Goal: Information Seeking & Learning: Learn about a topic

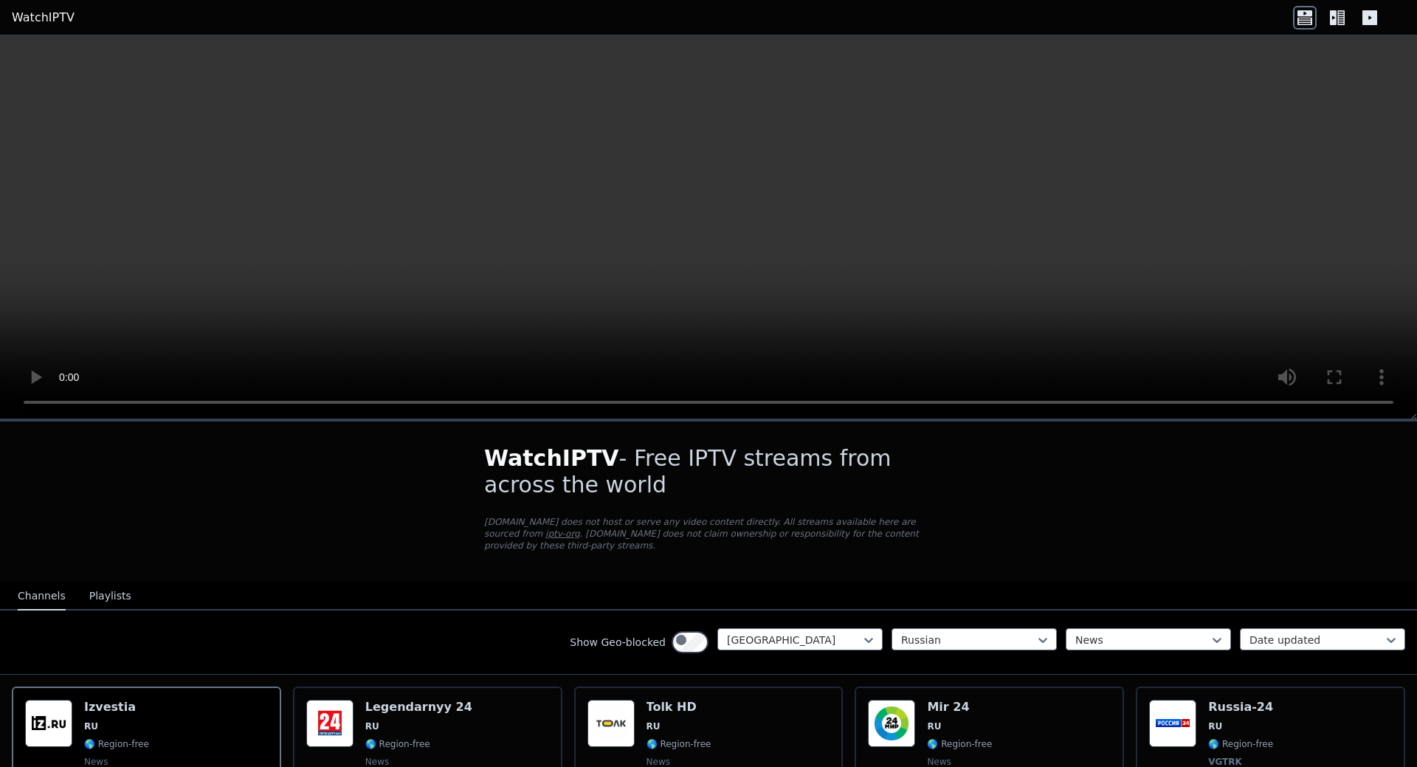
click at [1326, 30] on icon at bounding box center [1338, 18] width 24 height 24
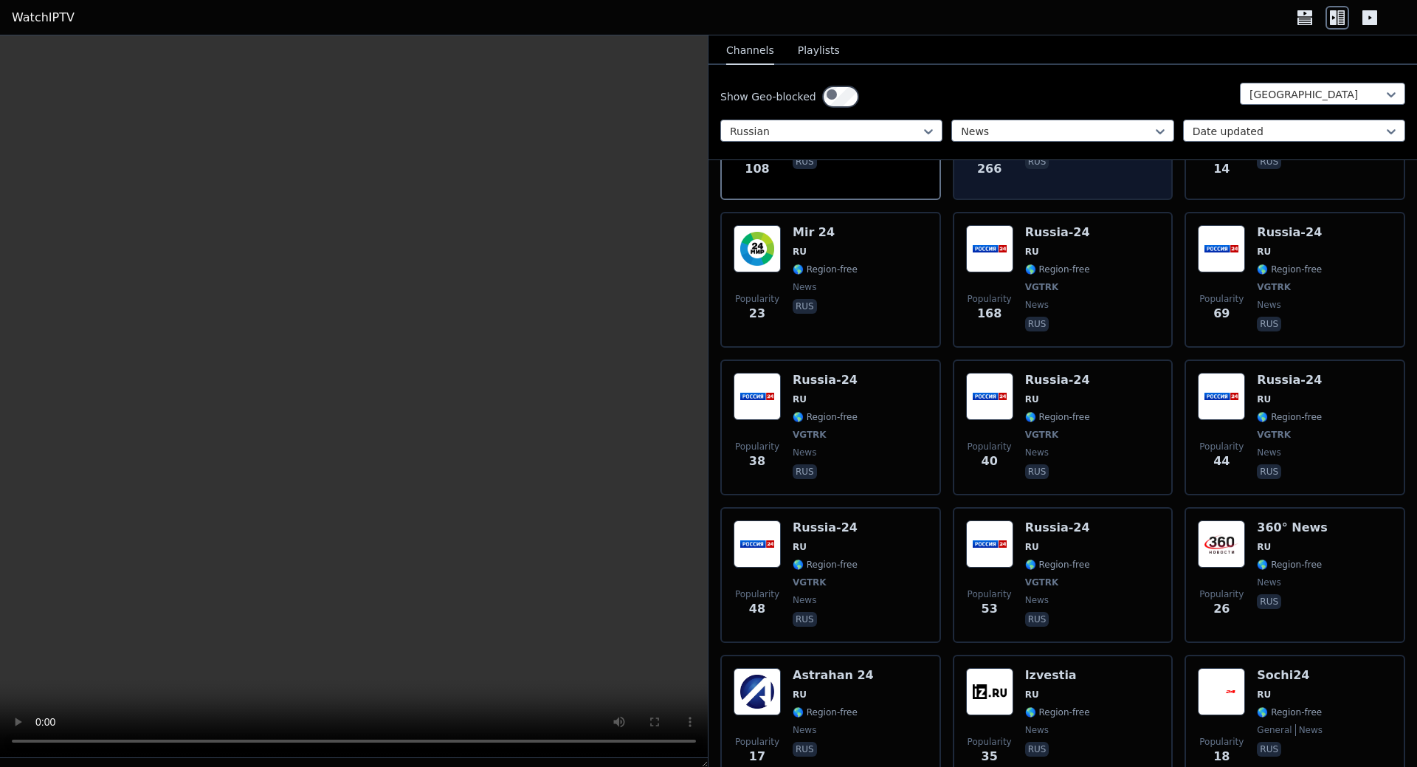
scroll to position [443, 0]
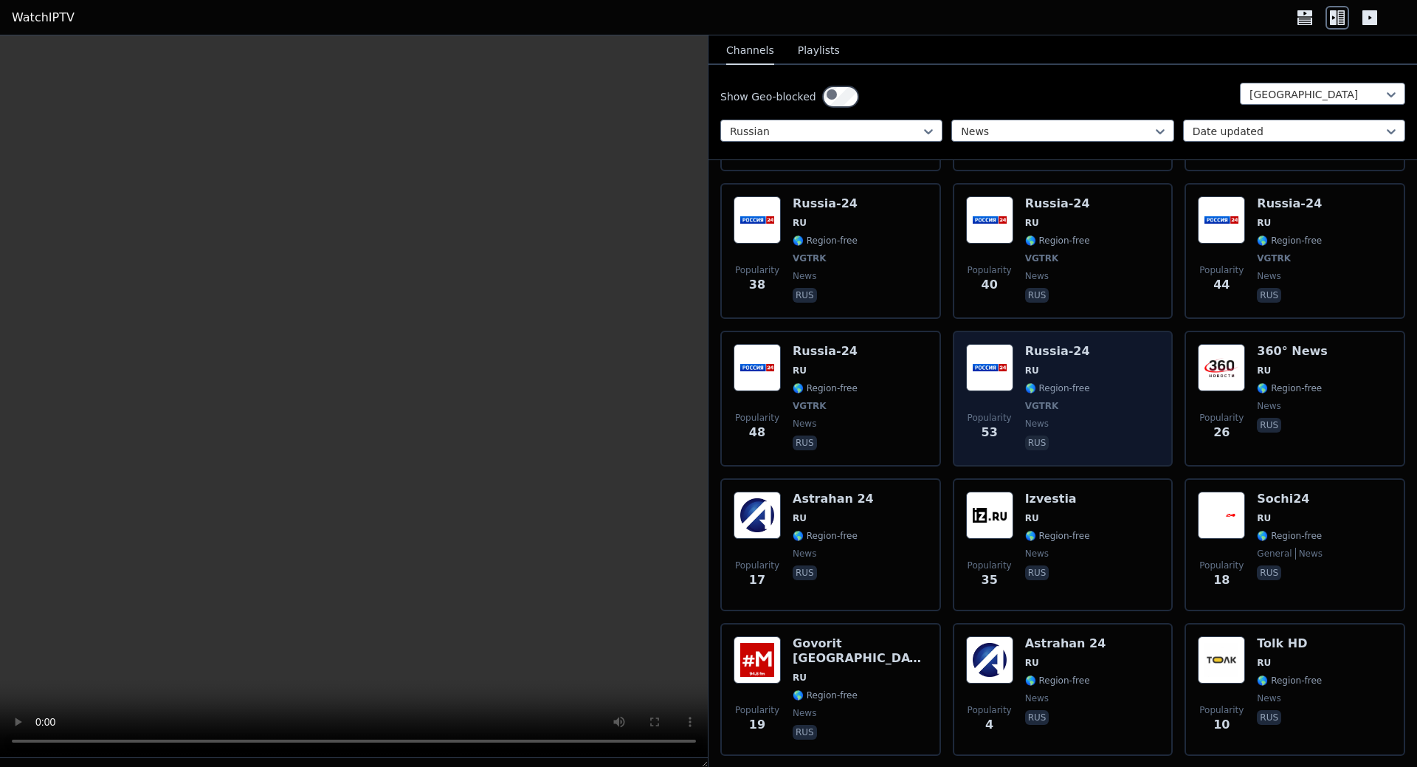
click at [994, 391] on img at bounding box center [989, 367] width 47 height 47
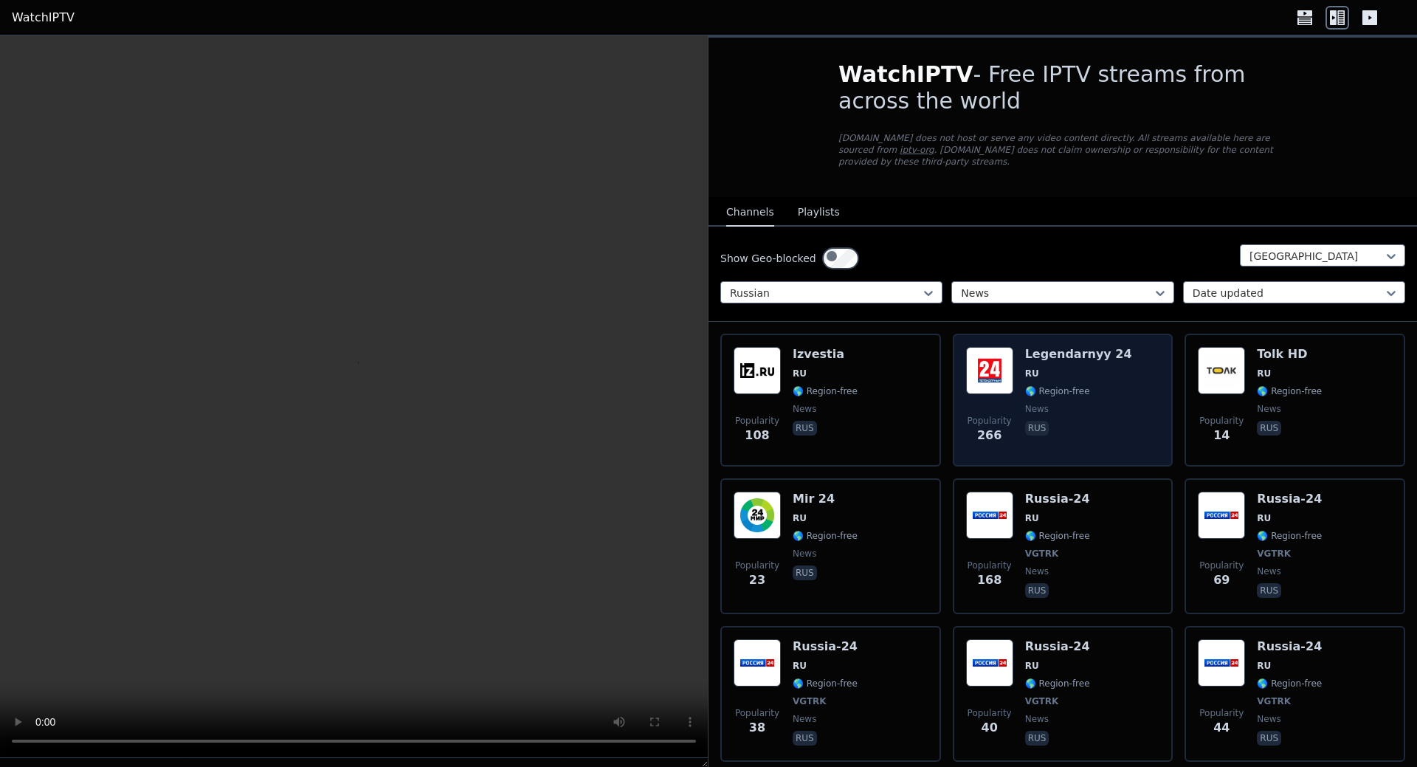
scroll to position [266, 0]
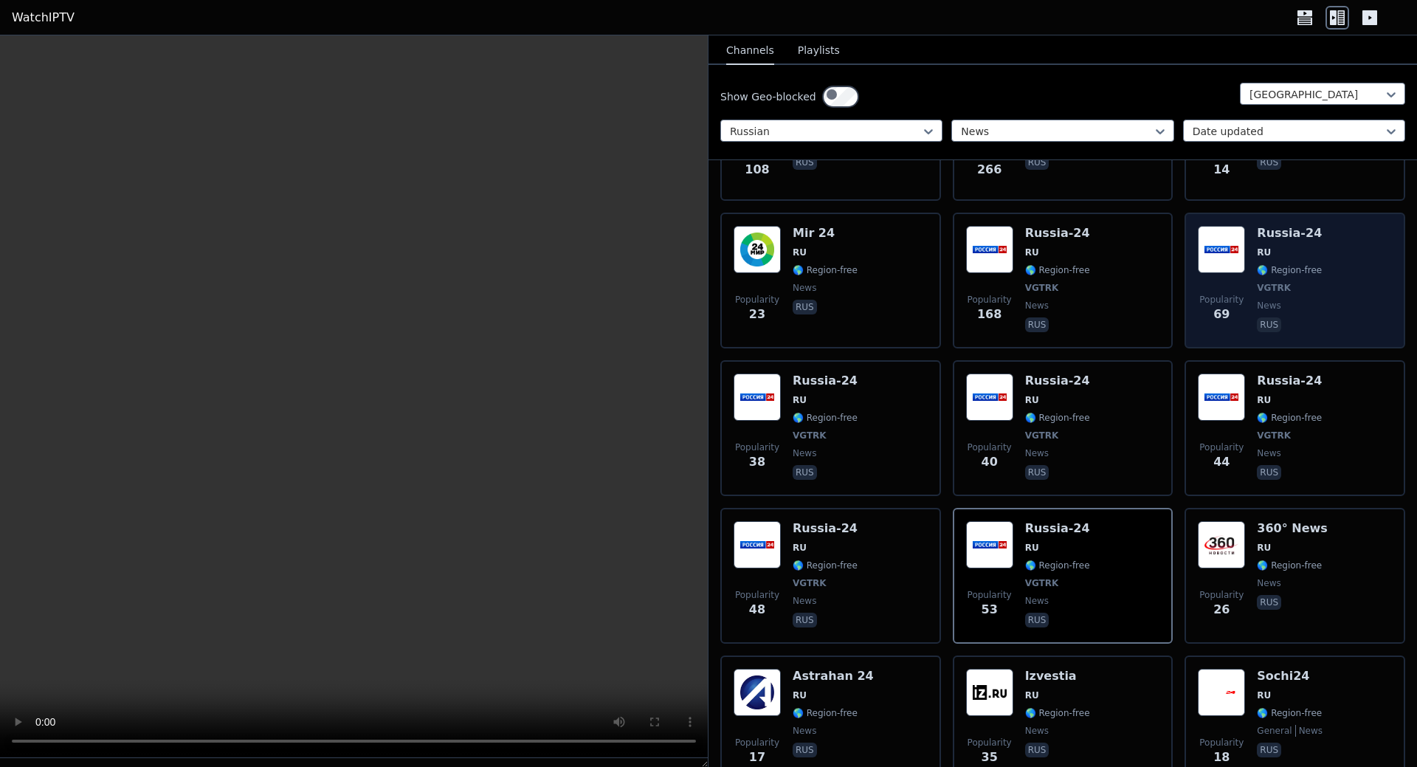
click at [1226, 273] on img at bounding box center [1221, 249] width 47 height 47
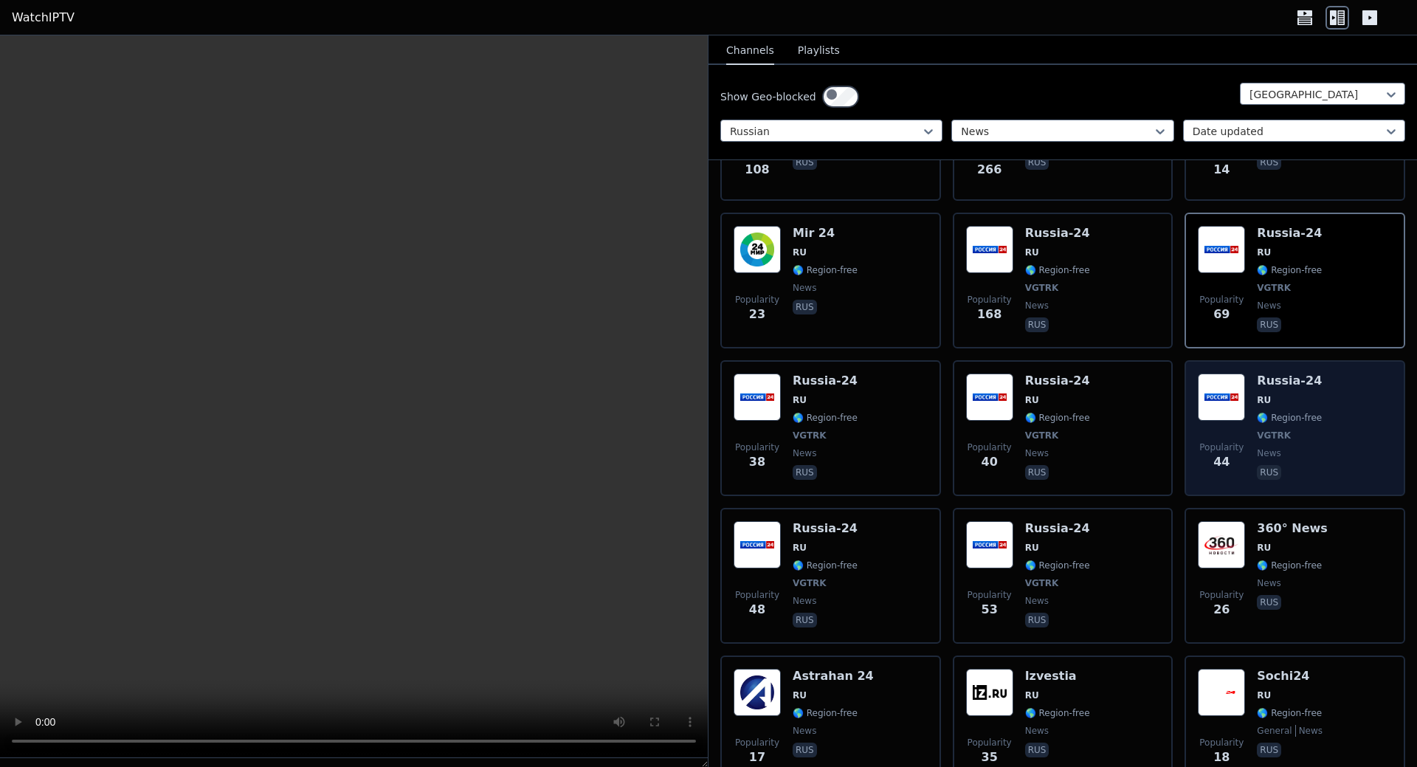
click at [1229, 421] on img at bounding box center [1221, 397] width 47 height 47
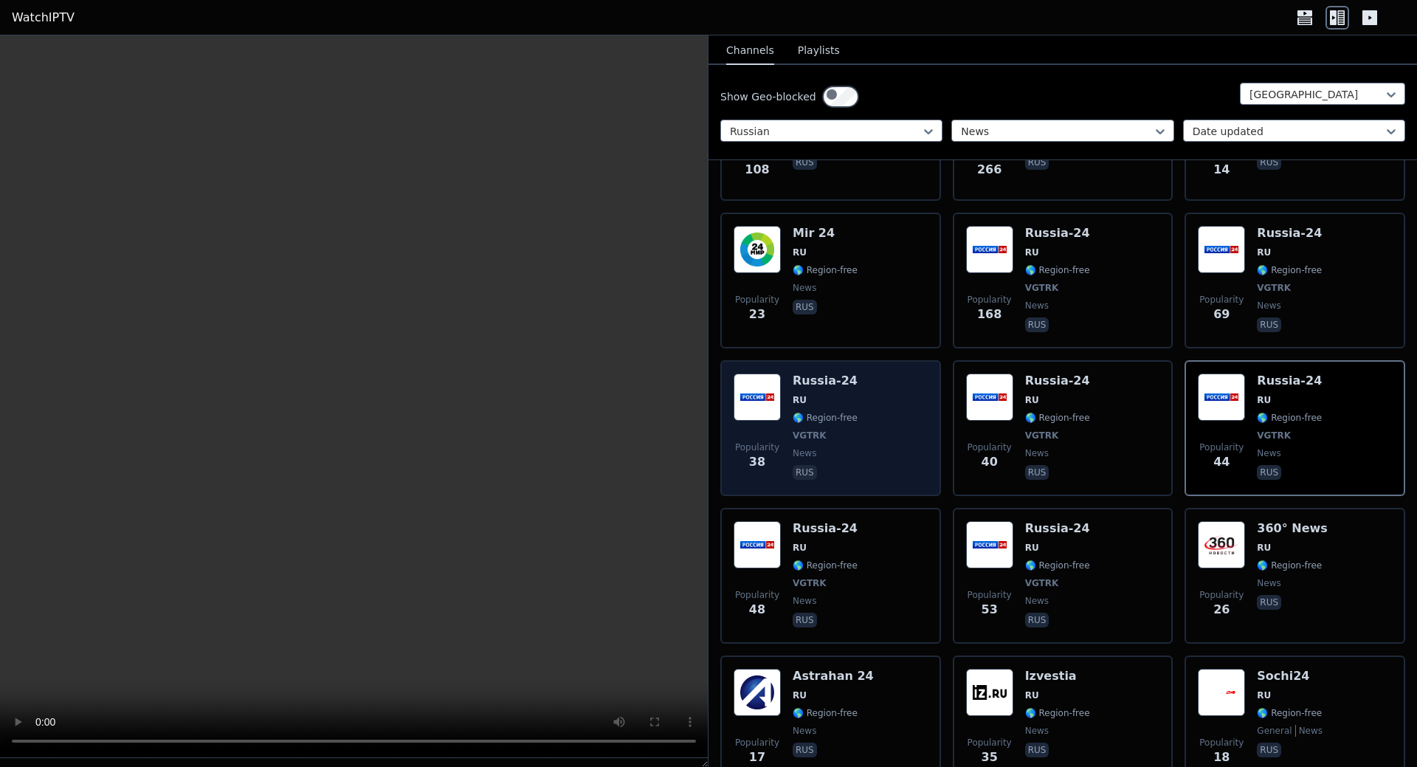
click at [760, 421] on img at bounding box center [757, 397] width 47 height 47
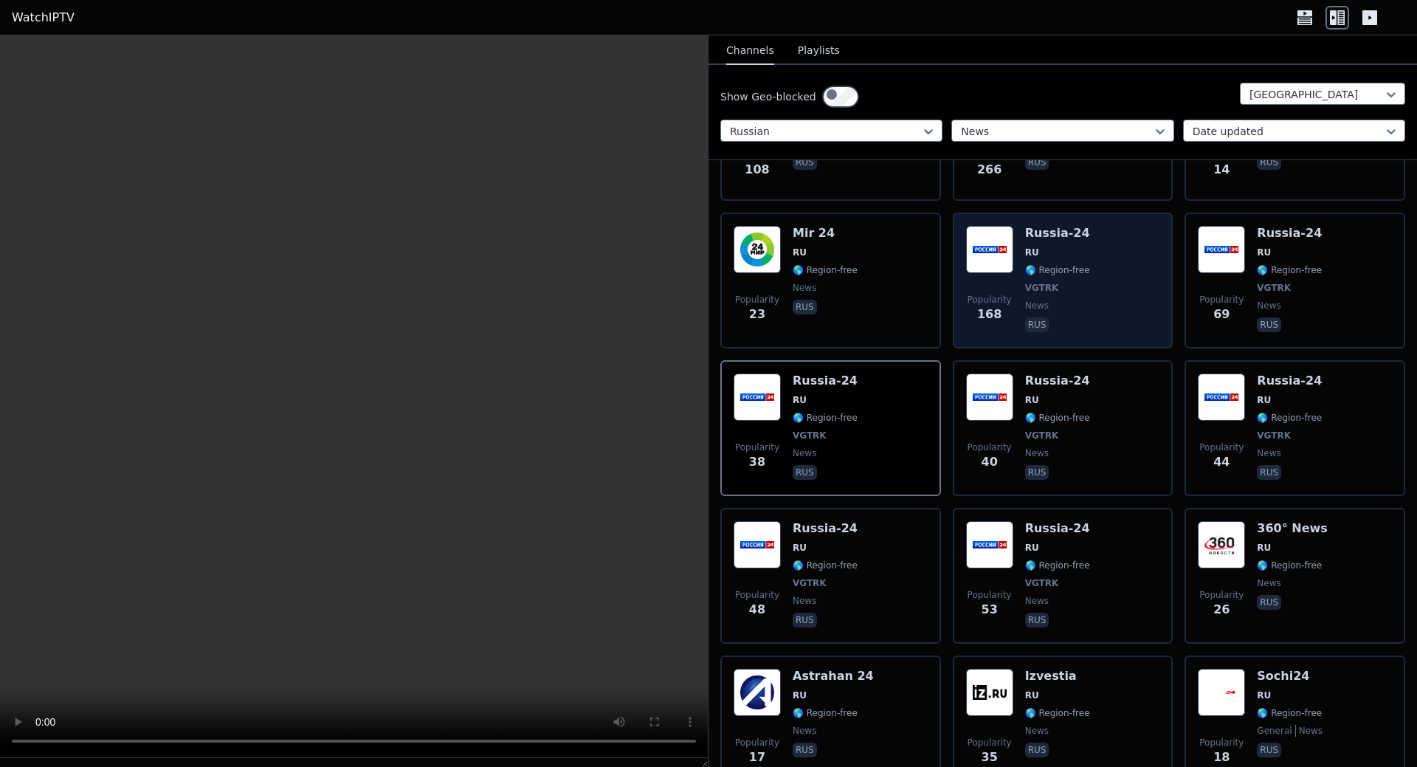
click at [1014, 273] on img at bounding box center [989, 249] width 47 height 47
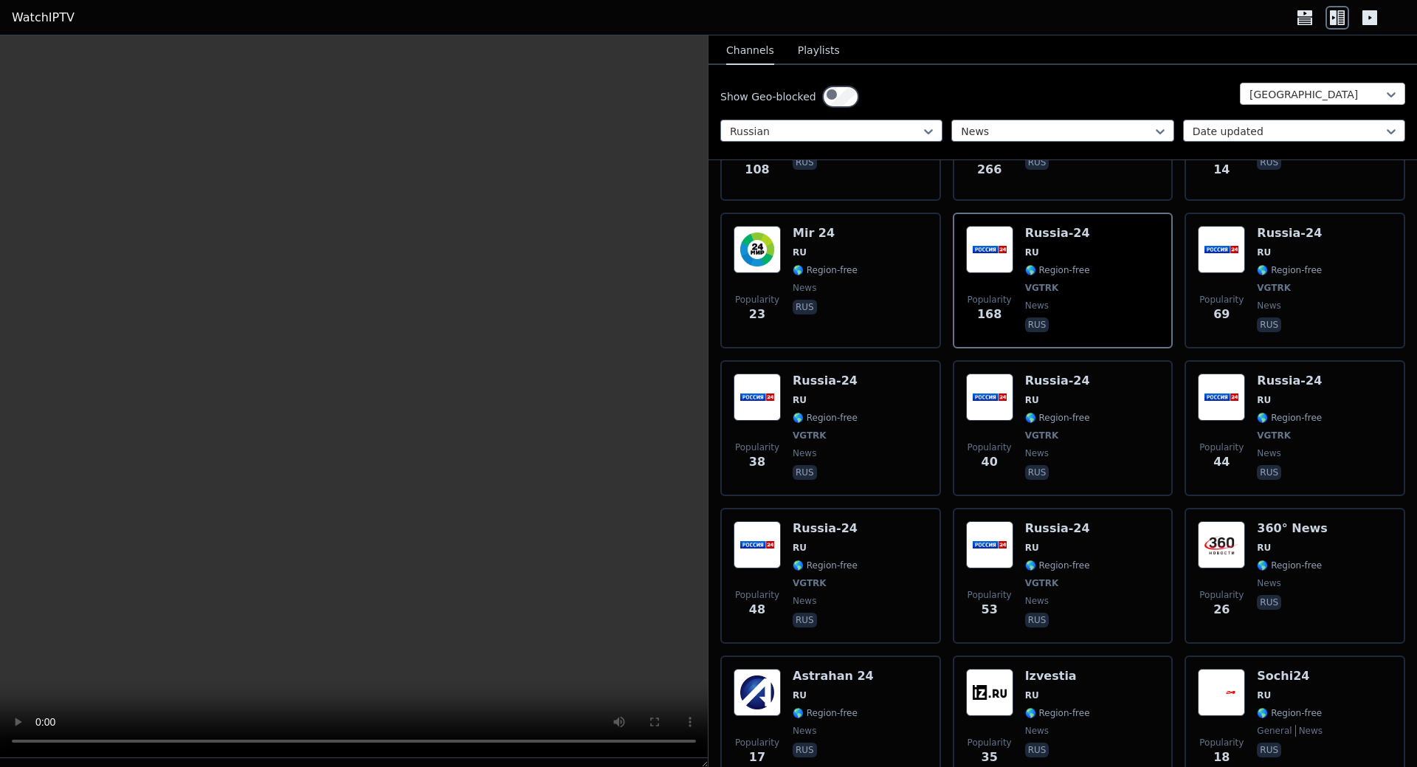
click at [1285, 102] on div at bounding box center [1317, 94] width 134 height 15
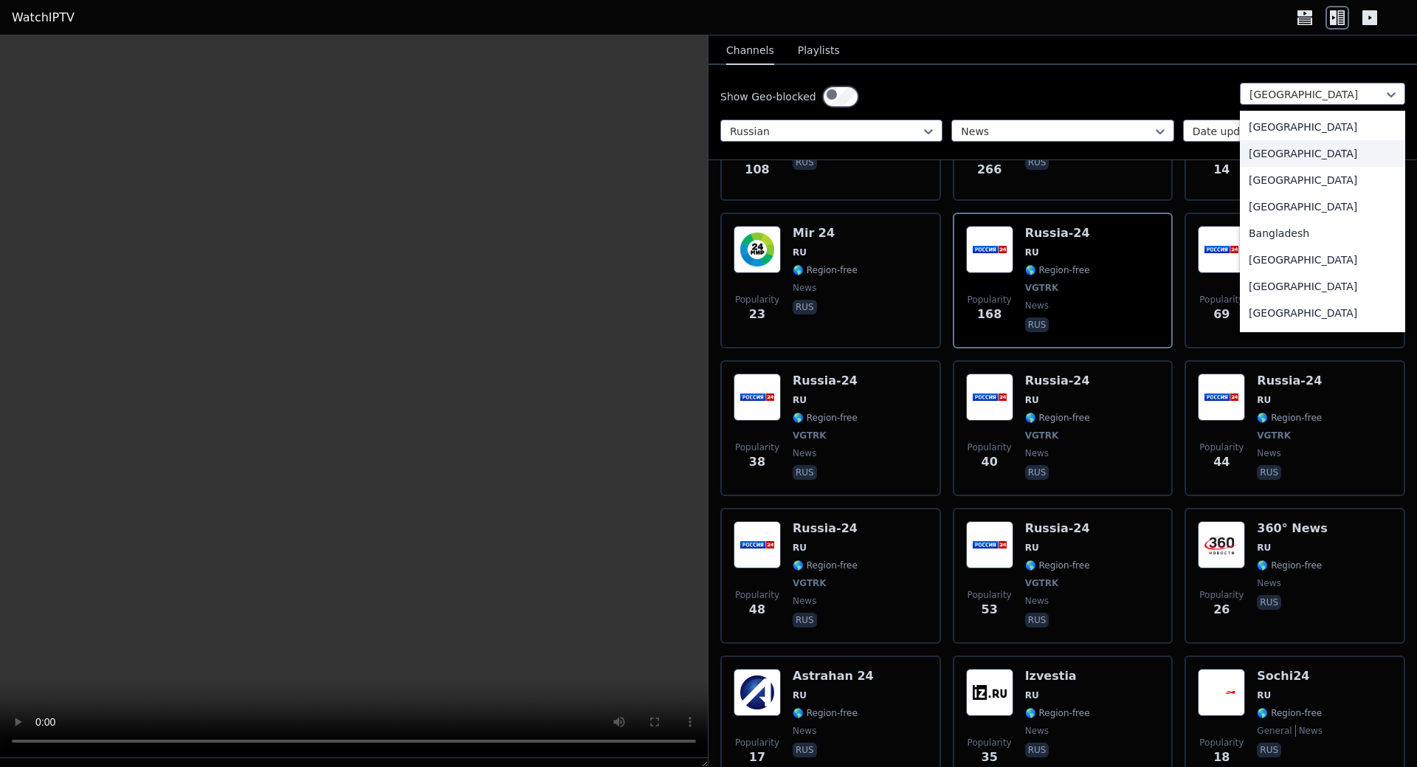
scroll to position [443, 0]
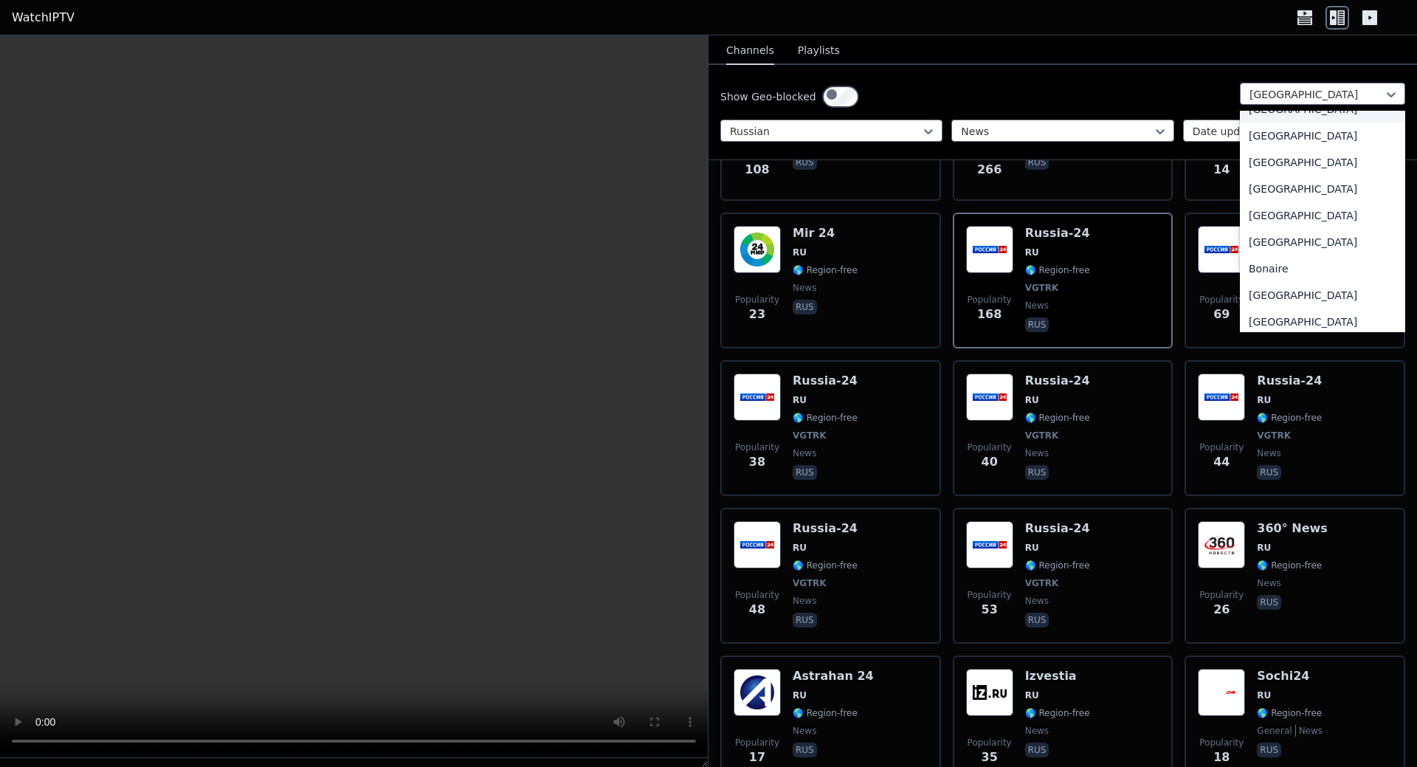
click at [1301, 123] on div "[GEOGRAPHIC_DATA]" at bounding box center [1322, 109] width 165 height 27
